Goal: Task Accomplishment & Management: Manage account settings

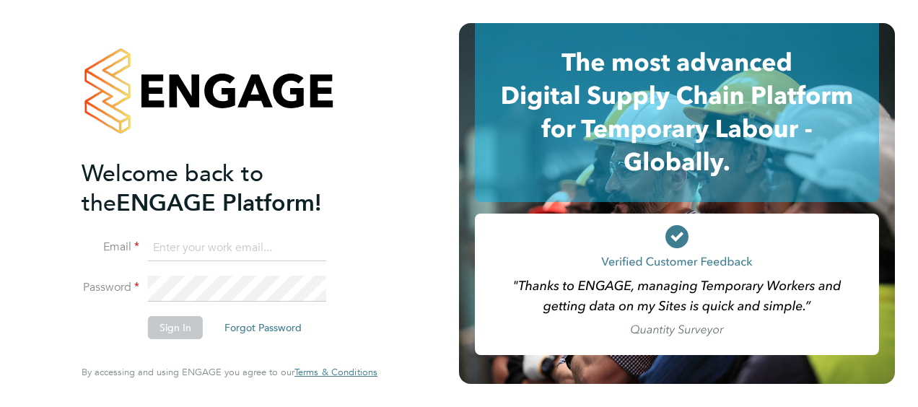
type input "[PERSON_NAME][EMAIL_ADDRESS][PERSON_NAME][DOMAIN_NAME]"
click at [164, 334] on button "Sign In" at bounding box center [175, 327] width 55 height 23
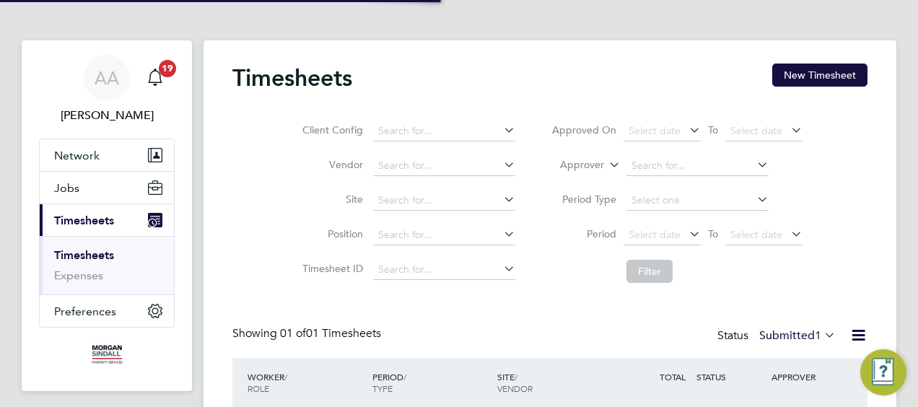
scroll to position [36, 125]
click at [877, 150] on div "Timesheets New Timesheet Client Config Vendor Site Position Timesheet ID Approv…" at bounding box center [549, 274] width 693 height 468
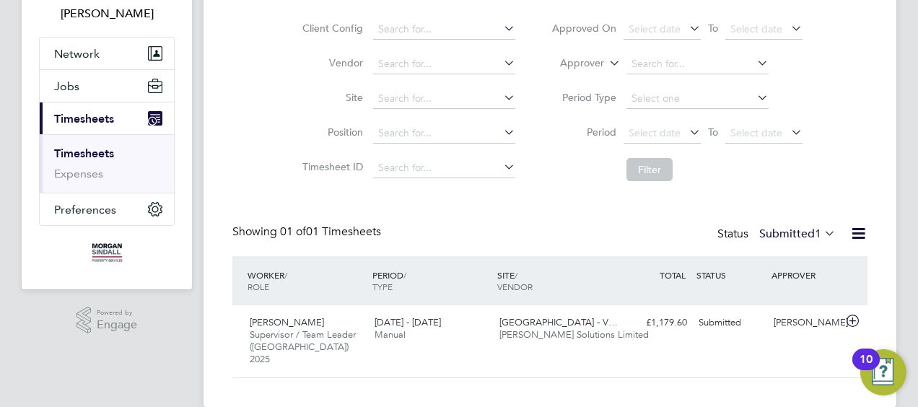
scroll to position [111, 0]
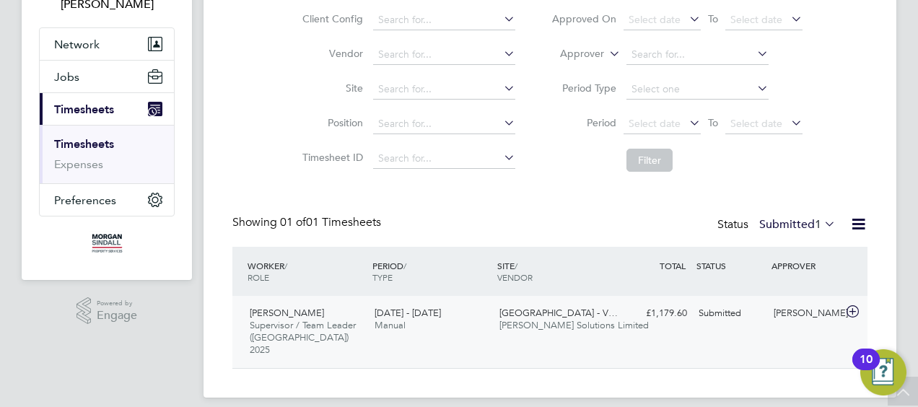
click at [521, 320] on span "Howells Solutions Limited" at bounding box center [573, 325] width 149 height 12
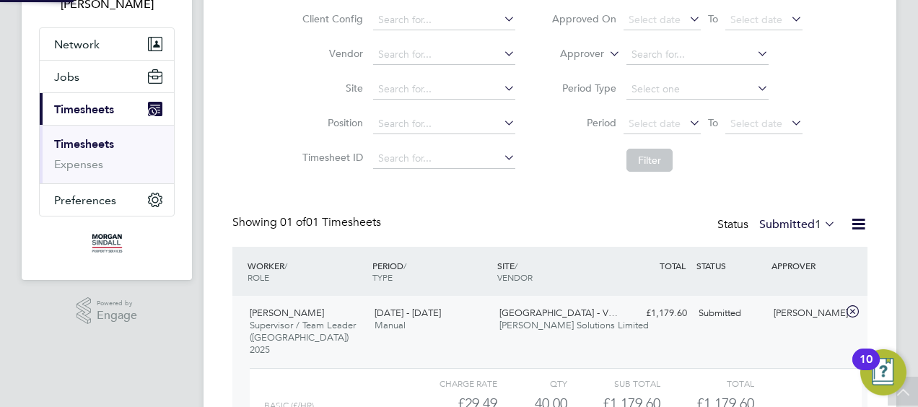
scroll to position [25, 141]
click at [600, 340] on div "Daaniyal Ahmad Younas Supervisor / Team Leader (London) 2025 20 - 26 Sep 2025 2…" at bounding box center [549, 398] width 635 height 205
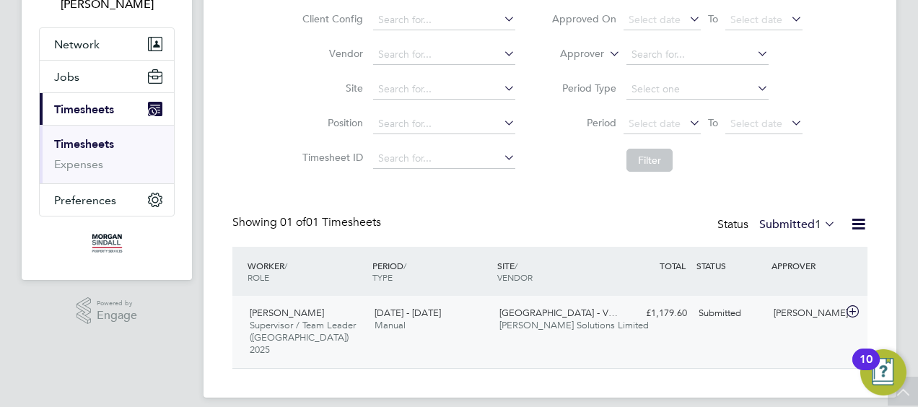
click at [600, 340] on div "Daaniyal Ahmad Younas Supervisor / Team Leader (London) 2025 20 - 26 Sep 2025 2…" at bounding box center [549, 332] width 635 height 72
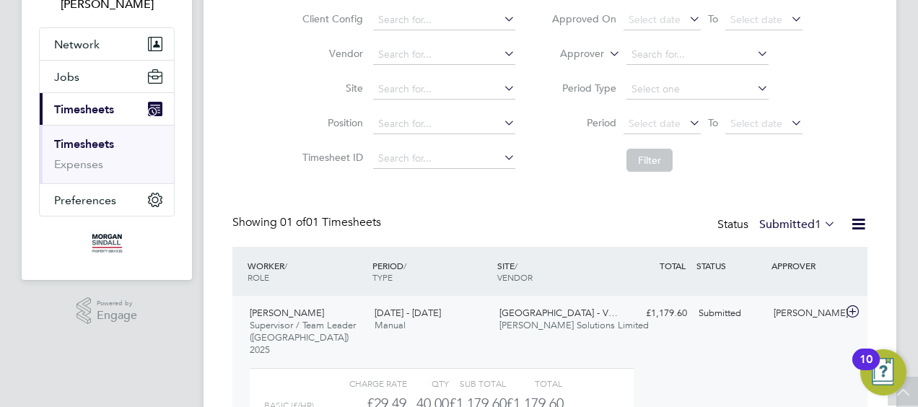
click at [600, 340] on div "Daaniyal Ahmad Younas Supervisor / Team Leader (London) 2025 20 - 26 Sep 2025 2…" at bounding box center [549, 410] width 635 height 228
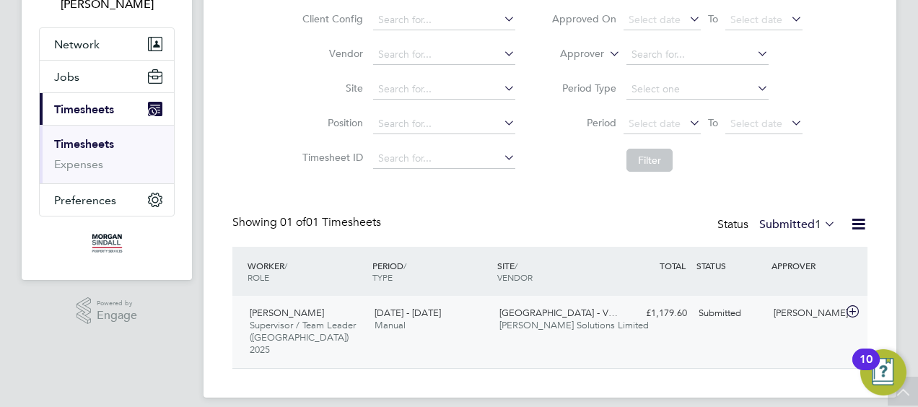
click at [573, 330] on div "Welwyn Garden City - V… Howells Solutions Limited" at bounding box center [555, 320] width 125 height 36
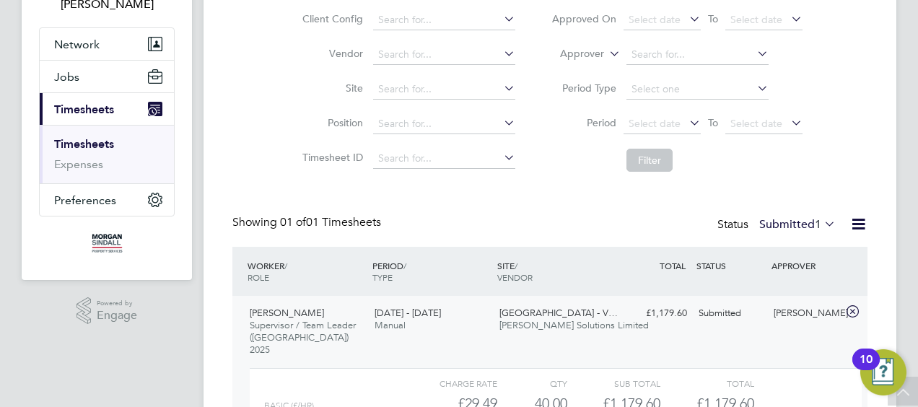
click at [573, 330] on div "Welwyn Garden City - V… Howells Solutions Limited" at bounding box center [555, 320] width 125 height 36
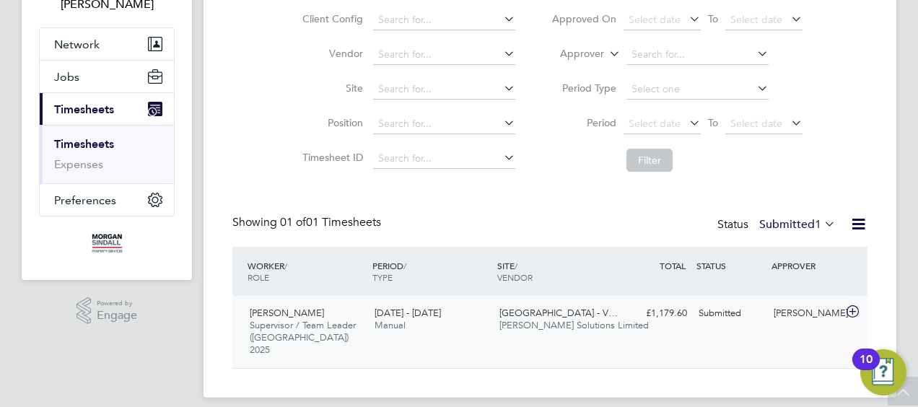
click at [573, 330] on div "Welwyn Garden City - V… Howells Solutions Limited" at bounding box center [555, 320] width 125 height 36
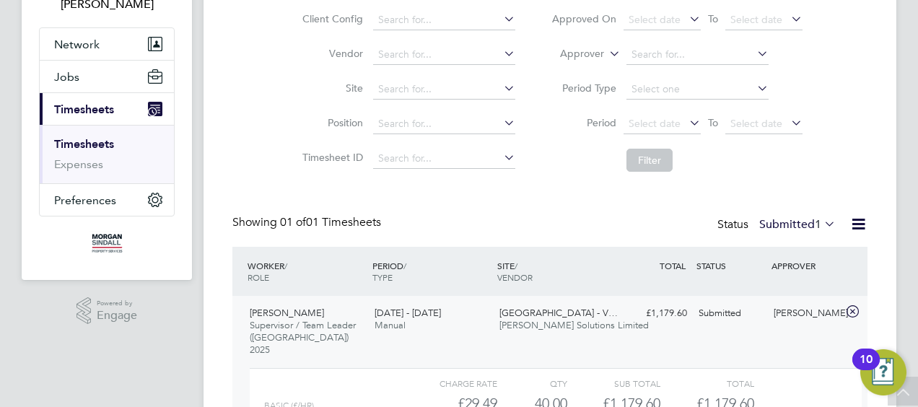
scroll to position [244, 0]
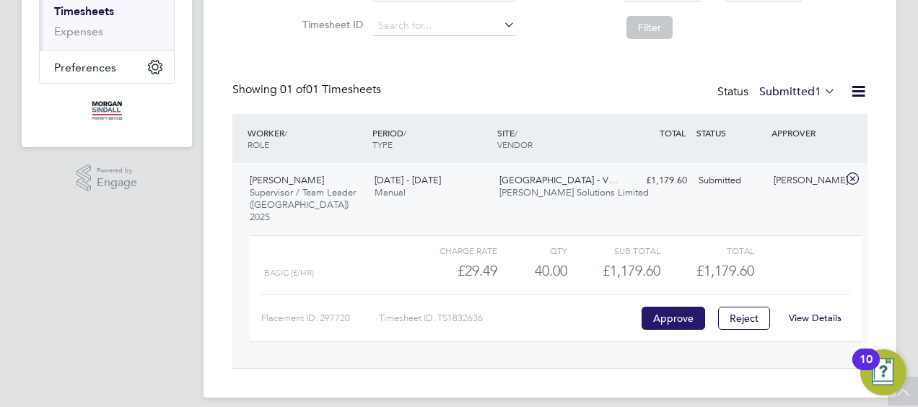
click at [658, 307] on button "Approve" at bounding box center [672, 318] width 63 height 23
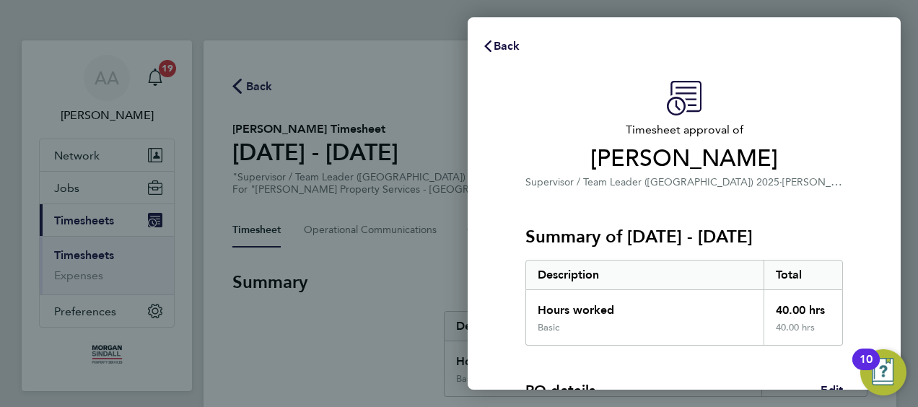
click at [879, 214] on div "Timesheet approval of [PERSON_NAME] Supervisor / Team Leader ([GEOGRAPHIC_DATA]…" at bounding box center [684, 368] width 433 height 610
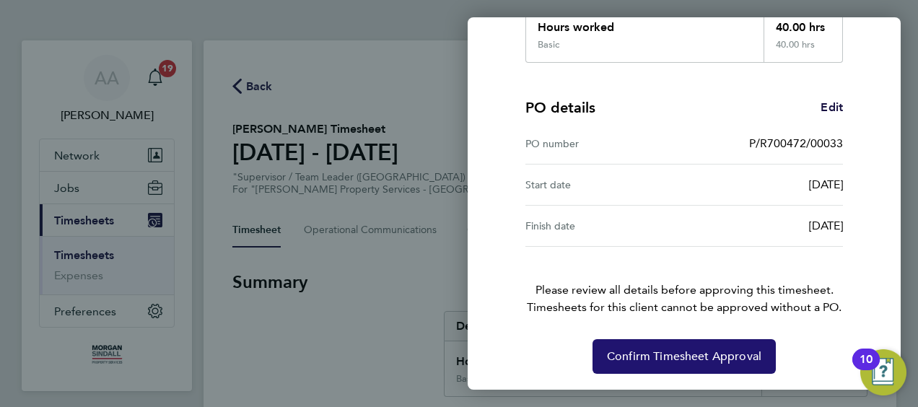
click at [642, 359] on span "Confirm Timesheet Approval" at bounding box center [684, 356] width 154 height 14
